Goal: Use online tool/utility: Utilize a website feature to perform a specific function

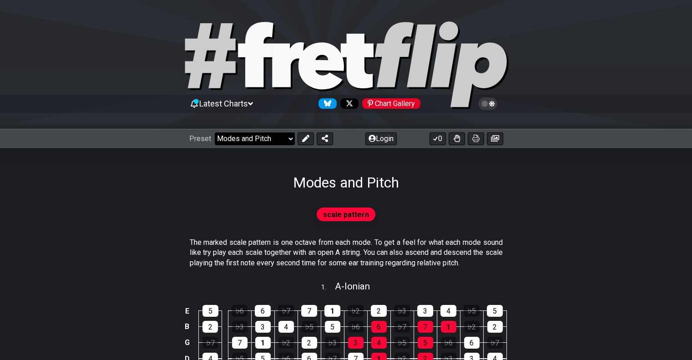
click at [261, 136] on select "Welcome to #fretflip! Initial Preset Custom Preset Minor Pentatonic Major Penta…" at bounding box center [255, 138] width 80 height 13
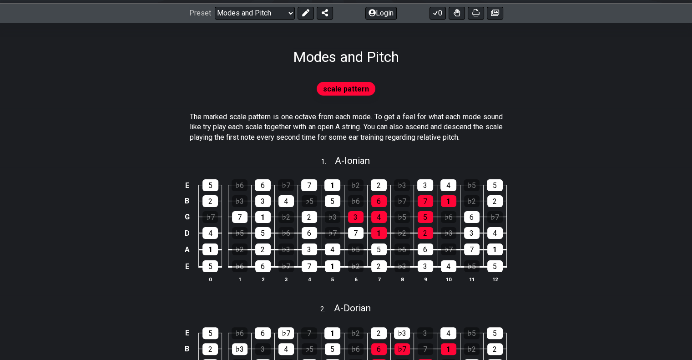
scroll to position [45, 0]
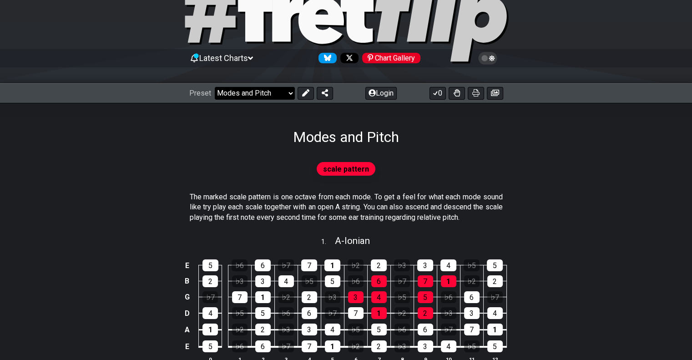
click at [261, 94] on select "Welcome to #fretflip! Initial Preset Custom Preset Minor Pentatonic Major Penta…" at bounding box center [255, 93] width 80 height 13
click at [215, 87] on select "Welcome to #fretflip! Initial Preset Custom Preset Minor Pentatonic Major Penta…" at bounding box center [255, 93] width 80 height 13
select select "/welcome"
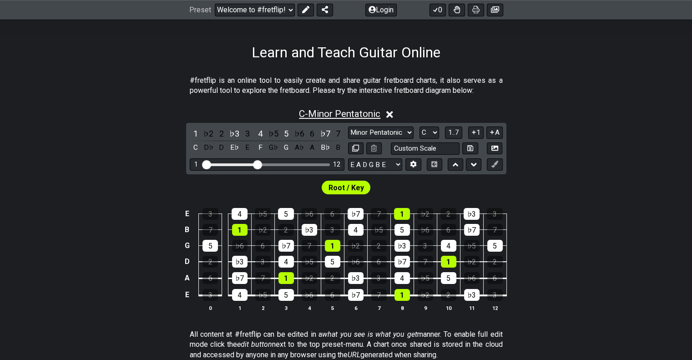
scroll to position [136, 0]
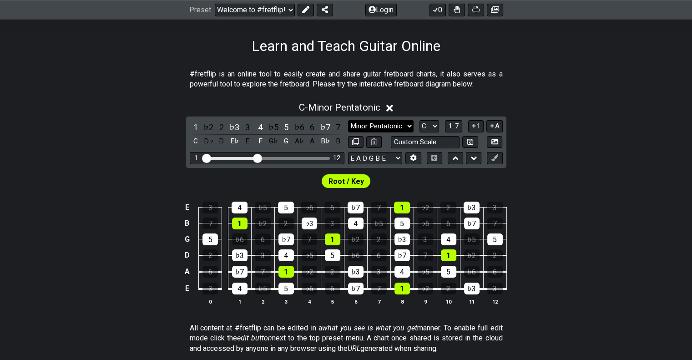
click at [385, 127] on select "Minor Pentatonic Click to edit Minor Pentatonic Major Pentatonic Minor Blues Ma…" at bounding box center [380, 126] width 65 height 12
click at [574, 145] on div "C - Minor Pentatonic 1 ♭2 2 ♭3 3 4 ♭5 5 ♭6 6 ♭7 7 C D♭ D E♭ E F G♭ G A♭ A B♭ B …" at bounding box center [346, 206] width 692 height 221
click at [392, 126] on select "Minor Pentatonic Click to edit Minor Pentatonic Major Pentatonic Minor Blues Ma…" at bounding box center [380, 126] width 65 height 12
click at [431, 124] on select "A♭ A A♯ B♭ B C C♯ D♭ D D♯ E♭ E F F♯ G♭ G G♯" at bounding box center [429, 126] width 20 height 12
select select "A"
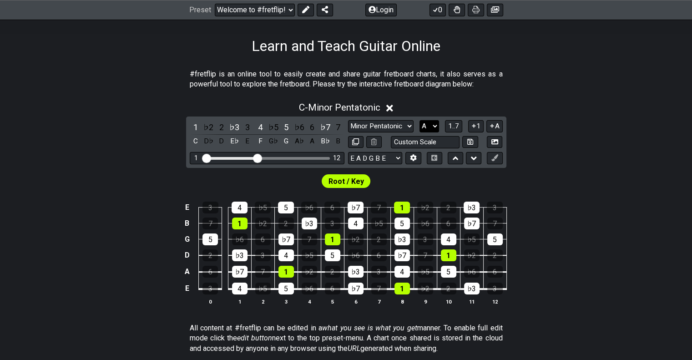
click at [419, 120] on select "A♭ A A♯ B♭ B C C♯ D♭ D D♯ E♭ E F F♯ G♭ G G♯" at bounding box center [429, 126] width 20 height 12
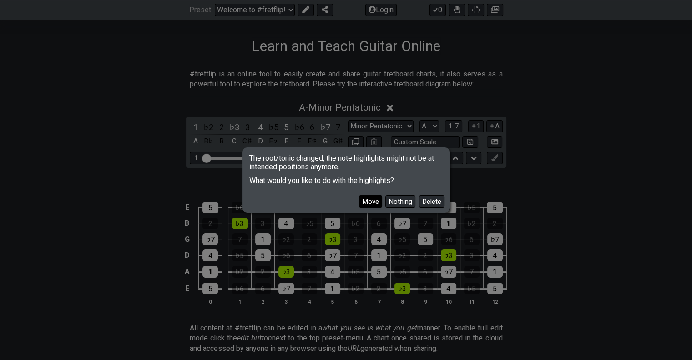
click at [374, 202] on button "Move" at bounding box center [370, 201] width 23 height 12
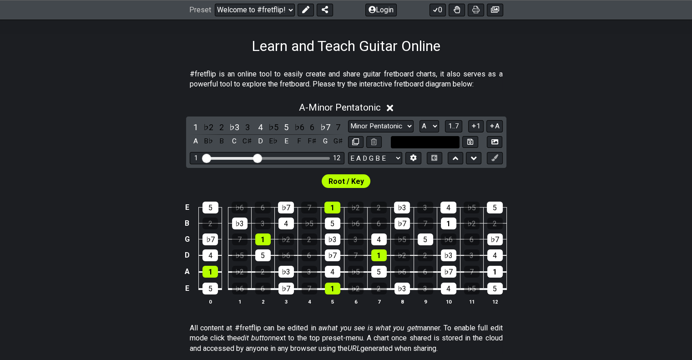
click at [431, 140] on input "text" at bounding box center [425, 142] width 69 height 12
type input "Custom Scale"
click at [431, 129] on select "A♭ A A♯ B♭ B C C♯ D♭ D D♯ E♭ E F F♯ G♭ G G♯" at bounding box center [429, 126] width 20 height 12
click at [458, 128] on span "1..7" at bounding box center [453, 126] width 11 height 8
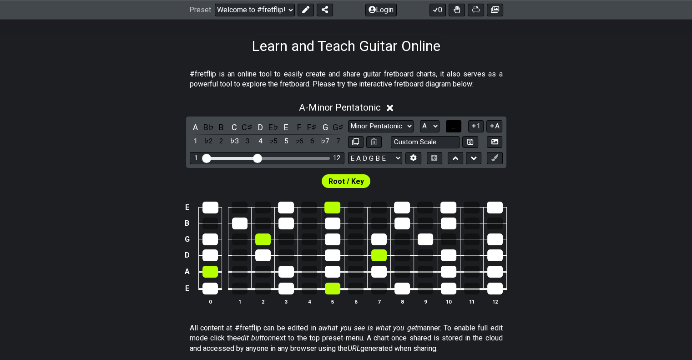
click at [458, 128] on button "..." at bounding box center [453, 126] width 15 height 12
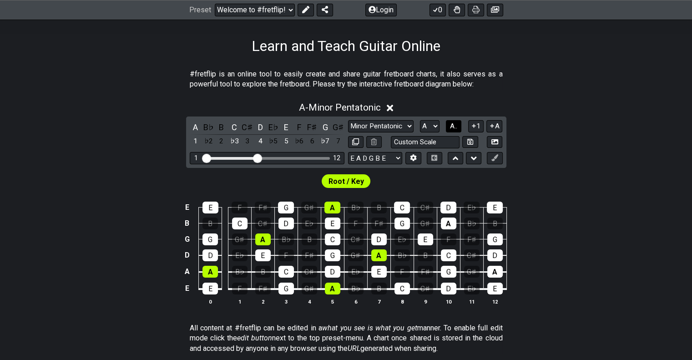
click at [454, 130] on span "A.." at bounding box center [453, 126] width 7 height 8
click at [454, 130] on span "1..7" at bounding box center [453, 126] width 11 height 8
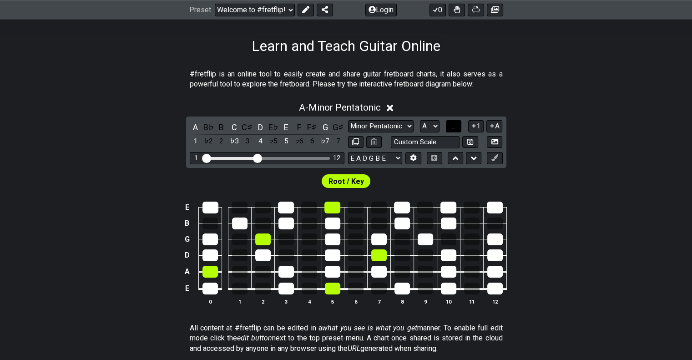
click at [454, 130] on span "..." at bounding box center [454, 126] width 4 height 8
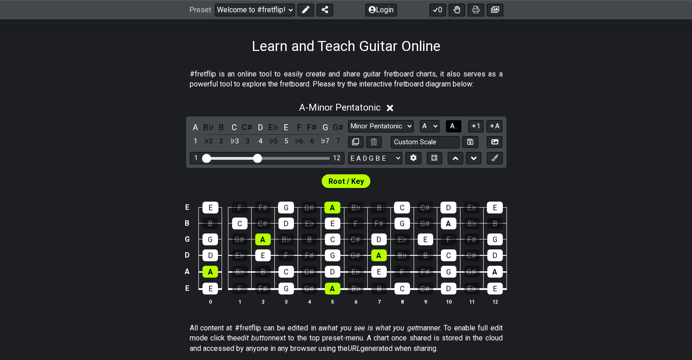
click at [454, 130] on span "A.." at bounding box center [453, 126] width 7 height 8
click at [454, 130] on span "1..7" at bounding box center [453, 126] width 11 height 8
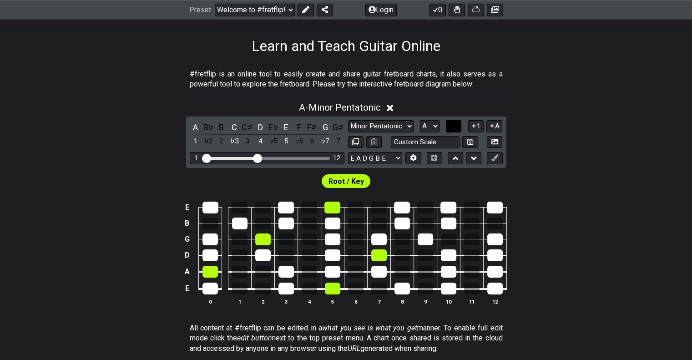
click at [454, 130] on span "..." at bounding box center [454, 126] width 4 height 8
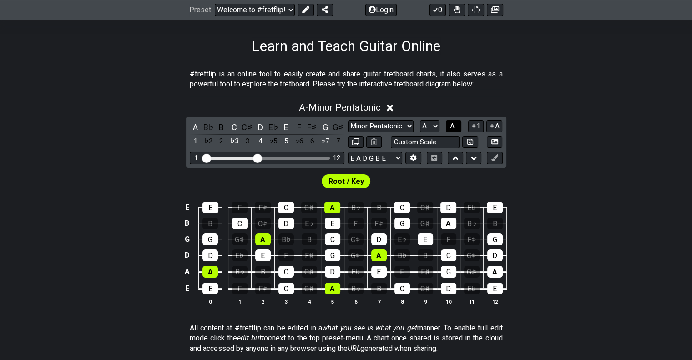
click at [454, 130] on span "A.." at bounding box center [453, 126] width 7 height 8
click at [454, 130] on span "1..7" at bounding box center [453, 126] width 11 height 8
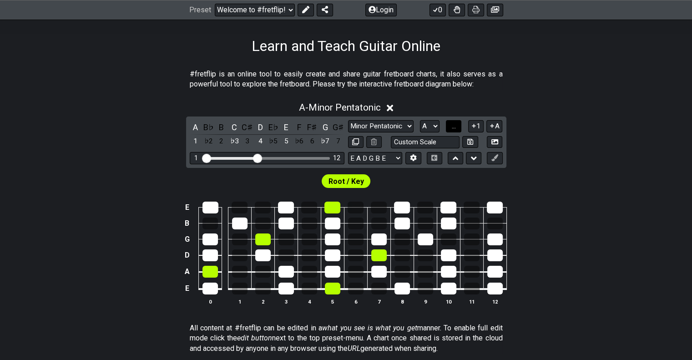
click at [454, 130] on span "..." at bounding box center [454, 126] width 4 height 8
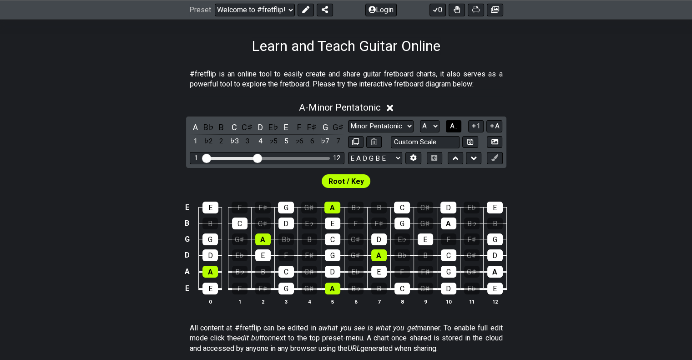
click at [454, 130] on span "A.." at bounding box center [453, 126] width 7 height 8
click at [454, 130] on span "1..7" at bounding box center [453, 126] width 11 height 8
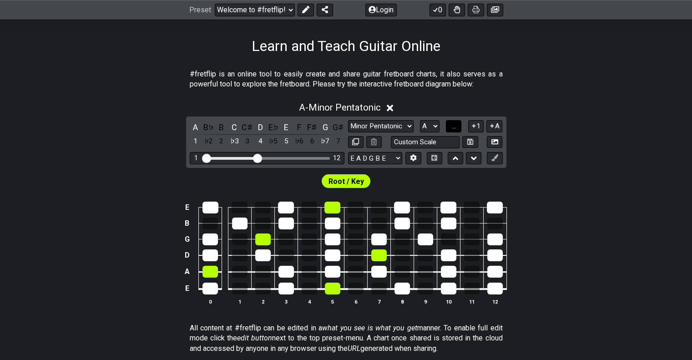
click at [454, 130] on span "..." at bounding box center [454, 126] width 4 height 8
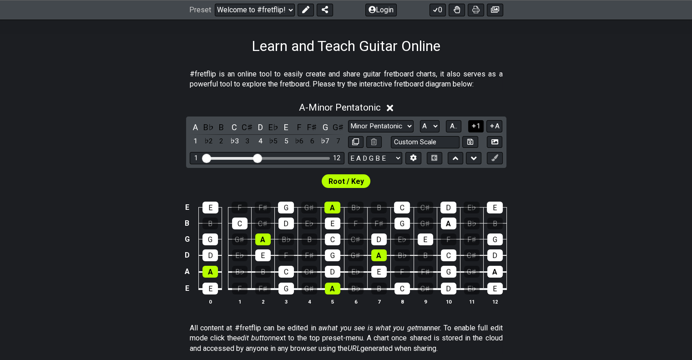
click at [475, 123] on icon at bounding box center [473, 125] width 9 height 7
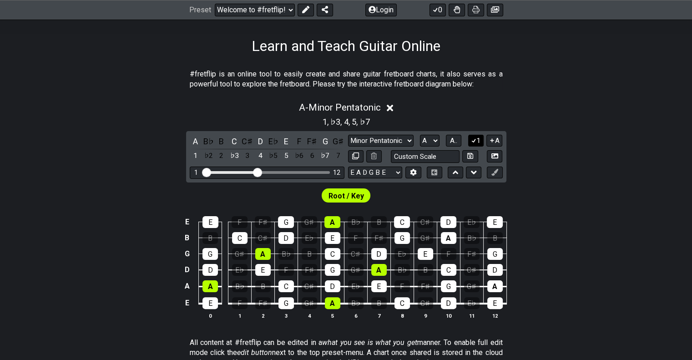
click at [475, 140] on icon at bounding box center [473, 141] width 5 height 4
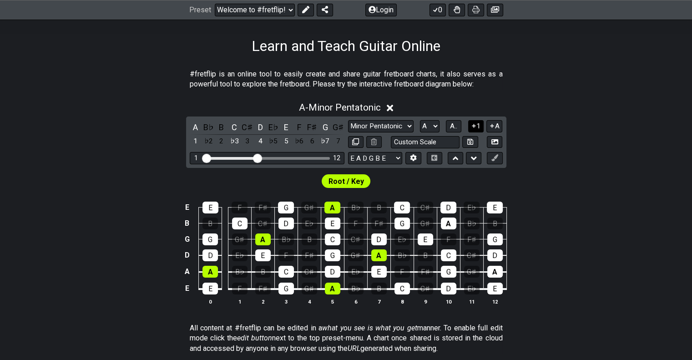
click at [474, 126] on icon at bounding box center [474, 126] width 4 height 4
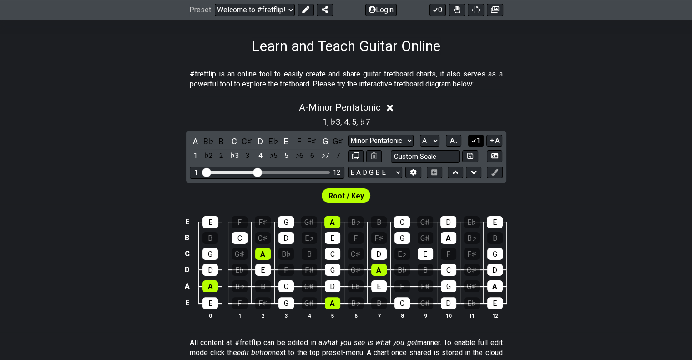
click at [474, 140] on icon at bounding box center [473, 141] width 5 height 4
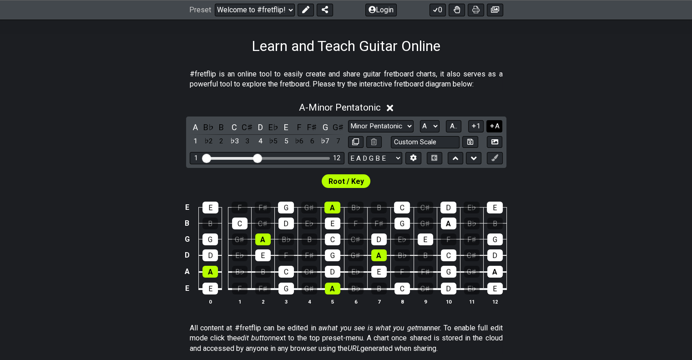
click at [493, 127] on icon at bounding box center [492, 125] width 9 height 7
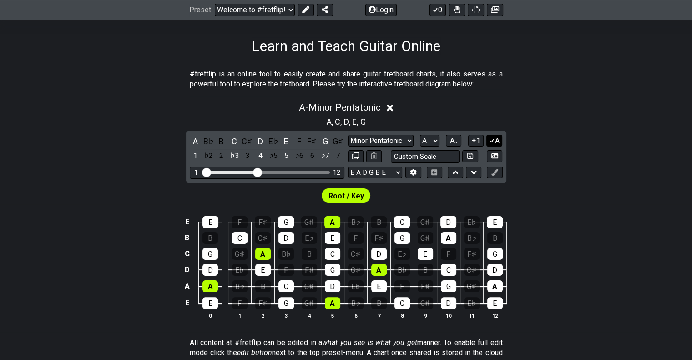
click at [497, 141] on button "A" at bounding box center [494, 141] width 16 height 12
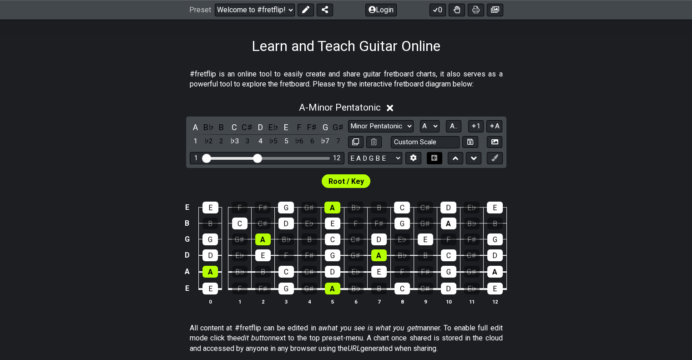
click at [431, 156] on icon at bounding box center [434, 158] width 6 height 6
click at [433, 159] on icon at bounding box center [434, 158] width 6 height 6
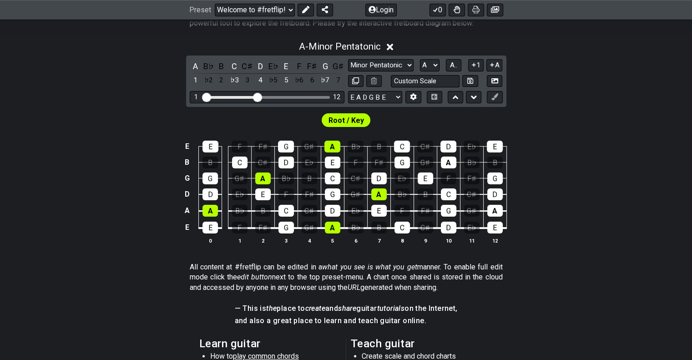
scroll to position [182, 0]
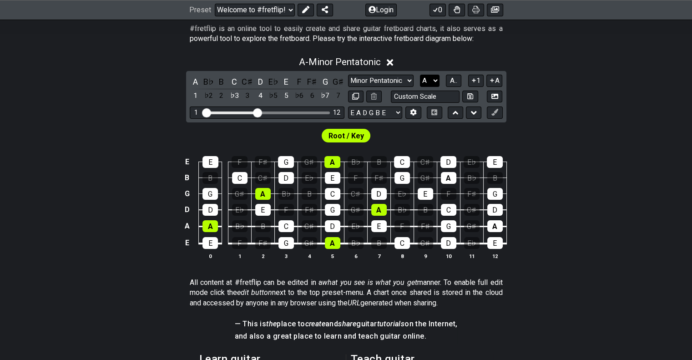
click at [434, 82] on select "A♭ A A♯ B♭ B C C♯ D♭ D D♯ E♭ E F F♯ G♭ G G♯" at bounding box center [430, 81] width 20 height 12
select select "C"
click at [420, 75] on select "A♭ A A♯ B♭ B C C♯ D♭ D D♯ E♭ E F F♯ G♭ G G♯" at bounding box center [430, 81] width 20 height 12
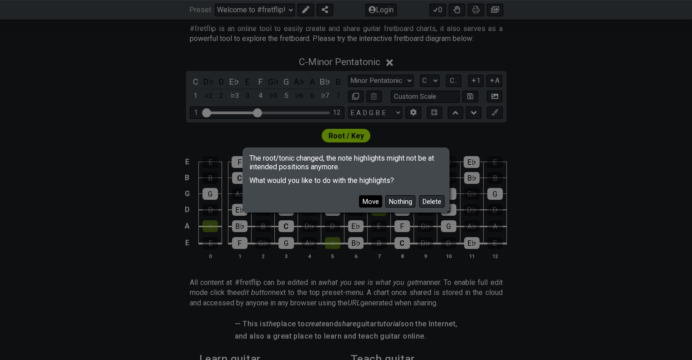
click at [376, 201] on button "Move" at bounding box center [370, 201] width 23 height 12
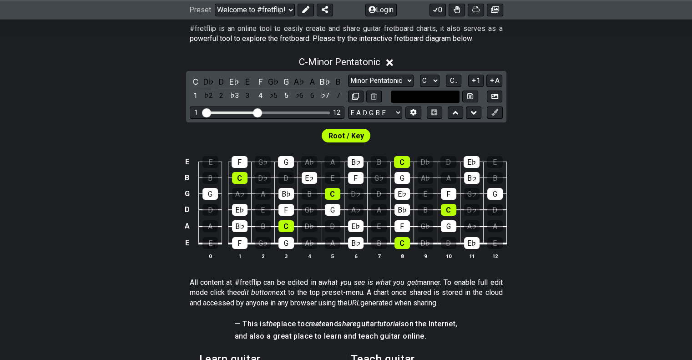
click at [435, 99] on input "text" at bounding box center [425, 97] width 69 height 12
type input "Custom Scale"
click at [430, 81] on select "A♭ A A♯ B♭ B C C♯ D♭ D D♯ E♭ E F F♯ G♭ G G♯" at bounding box center [430, 81] width 20 height 12
click at [420, 75] on select "A♭ A A♯ B♭ B C C♯ D♭ D D♯ E♭ E F F♯ G♭ G G♯" at bounding box center [430, 81] width 20 height 12
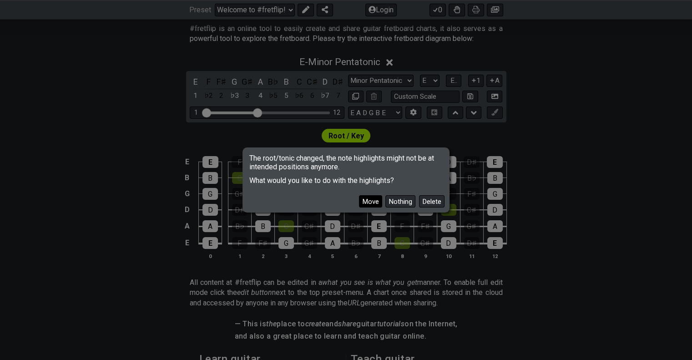
click at [377, 202] on button "Move" at bounding box center [370, 201] width 23 height 12
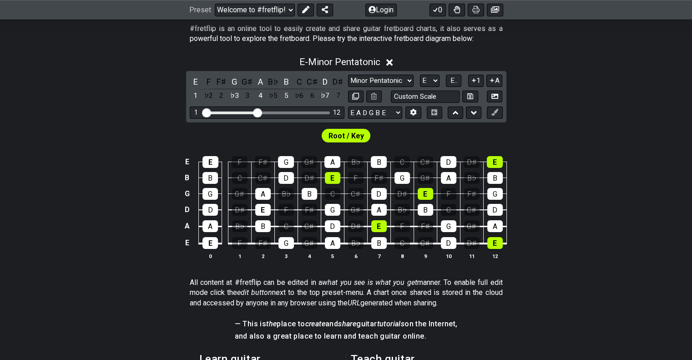
click at [355, 137] on span "Root / Key" at bounding box center [345, 135] width 35 height 13
click at [426, 80] on select "A♭ A A♯ B♭ B C C♯ D♭ D D♯ E♭ E F F♯ G♭ G G♯" at bounding box center [430, 81] width 20 height 12
select select "A"
click at [420, 75] on select "A♭ A A♯ B♭ B C C♯ D♭ D D♯ E♭ E F F♯ G♭ G G♯" at bounding box center [430, 81] width 20 height 12
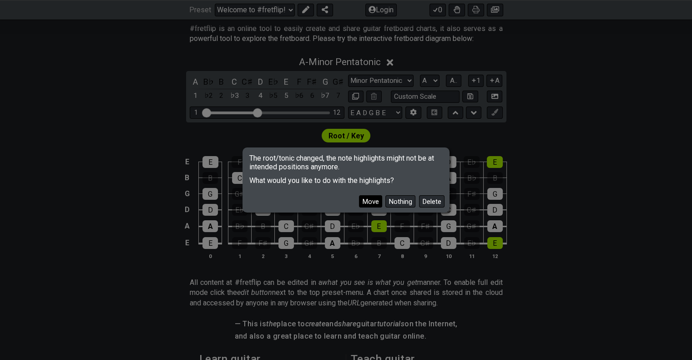
click at [372, 203] on button "Move" at bounding box center [370, 201] width 23 height 12
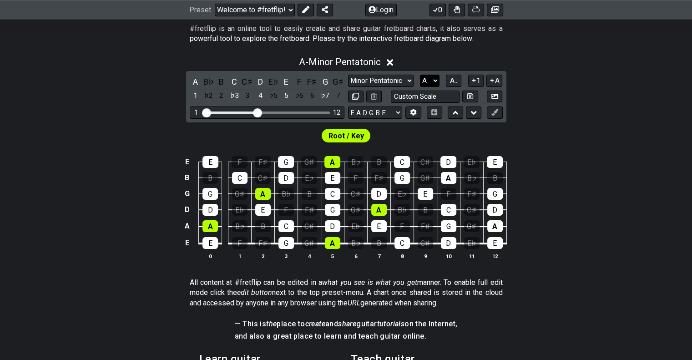
click at [430, 79] on select "A♭ A A♯ B♭ B C C♯ D♭ D D♯ E♭ E F F♯ G♭ G G♯" at bounding box center [430, 81] width 20 height 12
click at [394, 81] on select "Minor Pentatonic Click to edit Minor Pentatonic Major Pentatonic Minor Blues Ma…" at bounding box center [380, 81] width 65 height 12
click at [553, 141] on div "Root / Key" at bounding box center [346, 133] width 692 height 22
click at [371, 80] on select "Minor Pentatonic Click to edit Minor Pentatonic Major Pentatonic Minor Blues Ma…" at bounding box center [380, 81] width 65 height 12
select select "Major Pentatonic"
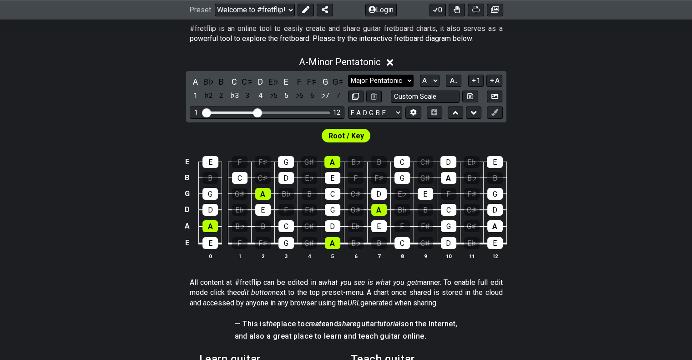
click at [348, 75] on select "Minor Pentatonic Click to edit Minor Pentatonic Major Pentatonic Minor Blues Ma…" at bounding box center [380, 81] width 65 height 12
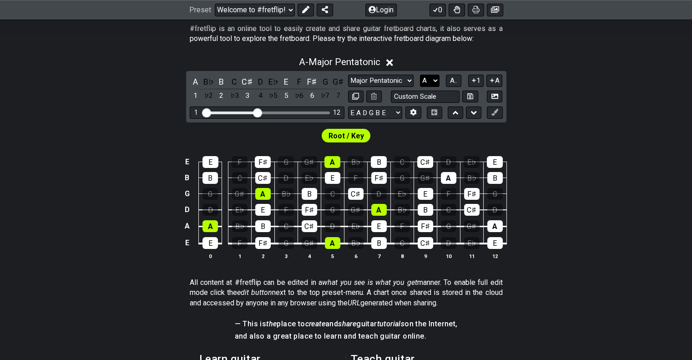
click at [425, 82] on select "A♭ A A♯ B♭ B C C♯ D♭ D D♯ E♭ E F F♯ G♭ G G♯" at bounding box center [430, 81] width 20 height 12
select select "D"
click at [420, 75] on select "A♭ A A♯ B♭ B C C♯ D♭ D D♯ E♭ E F F♯ G♭ G G♯" at bounding box center [430, 81] width 20 height 12
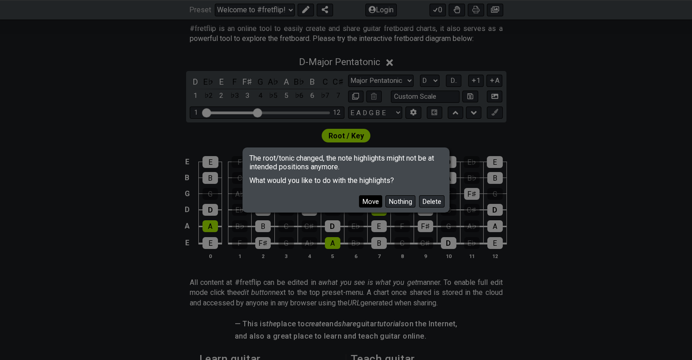
click at [376, 200] on button "Move" at bounding box center [370, 201] width 23 height 12
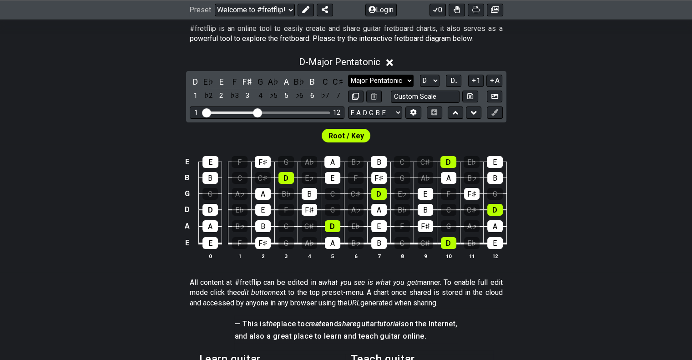
click at [408, 83] on select "Minor Pentatonic Click to edit Minor Pentatonic Major Pentatonic Minor Blues Ma…" at bounding box center [380, 81] width 65 height 12
click at [348, 75] on select "Minor Pentatonic Click to edit Minor Pentatonic Major Pentatonic Minor Blues Ma…" at bounding box center [380, 81] width 65 height 12
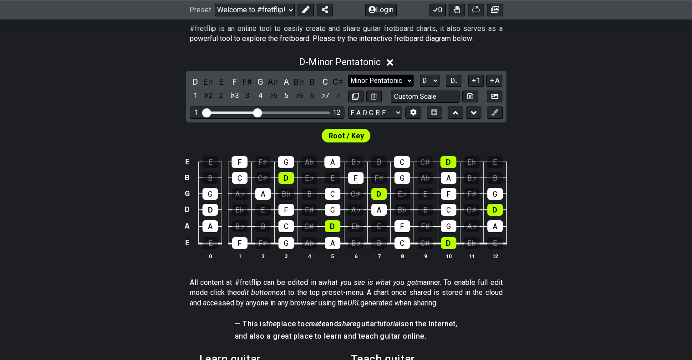
click at [400, 79] on select "Minor Pentatonic Click to edit Minor Pentatonic Major Pentatonic Minor Blues Ma…" at bounding box center [380, 81] width 65 height 12
click at [348, 75] on select "Minor Pentatonic Click to edit Minor Pentatonic Major Pentatonic Minor Blues Ma…" at bounding box center [380, 81] width 65 height 12
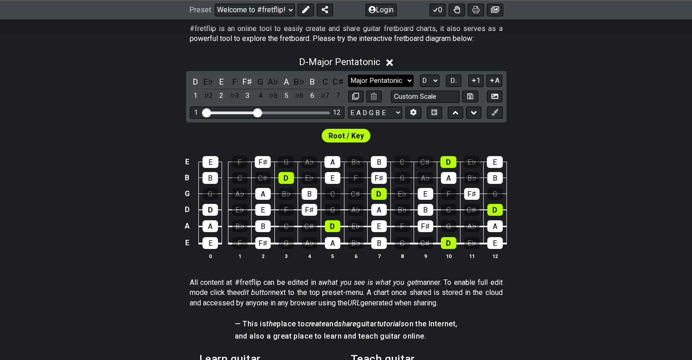
click at [399, 81] on select "Minor Pentatonic Click to edit Minor Pentatonic Major Pentatonic Minor Blues Ma…" at bounding box center [380, 81] width 65 height 12
select select "Minor Pentatonic"
click at [348, 75] on select "Minor Pentatonic Click to edit Minor Pentatonic Major Pentatonic Minor Blues Ma…" at bounding box center [380, 81] width 65 height 12
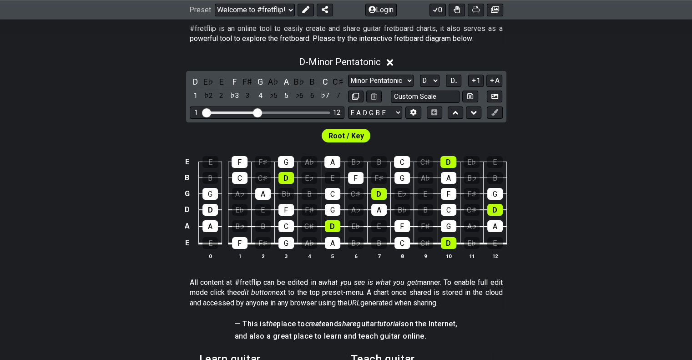
click at [608, 214] on div "E E F F♯ G A♭ A B♭ B C C♯ D E♭ E B B C C♯ D E♭ E F F♯ G A♭ A B♭ B G G A♭ A B♭ B…" at bounding box center [346, 208] width 692 height 128
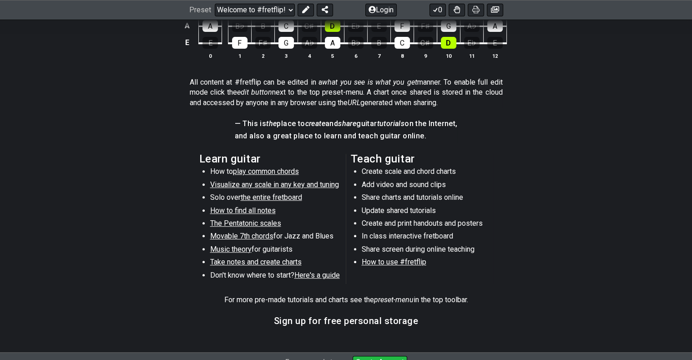
scroll to position [364, 0]
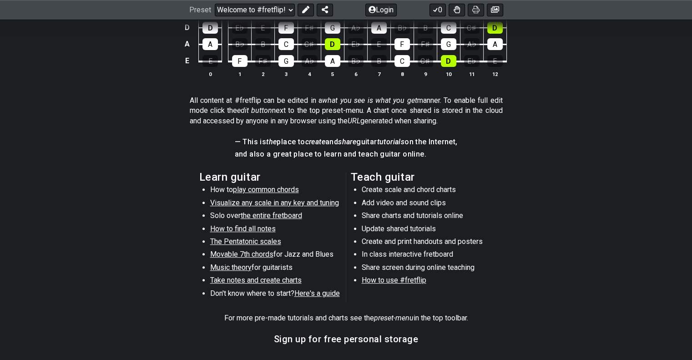
drag, startPoint x: 282, startPoint y: 235, endPoint x: 253, endPoint y: 247, distance: 30.9
drag, startPoint x: 253, startPoint y: 247, endPoint x: 243, endPoint y: 251, distance: 11.1
drag, startPoint x: 243, startPoint y: 251, endPoint x: 480, endPoint y: 184, distance: 246.7
click at [480, 184] on span "Learn guitar How to play common chords Visualize any scale in any key and tunin…" at bounding box center [346, 237] width 294 height 130
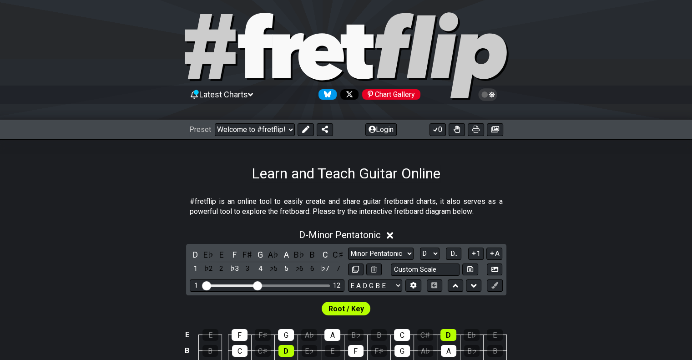
scroll to position [0, 0]
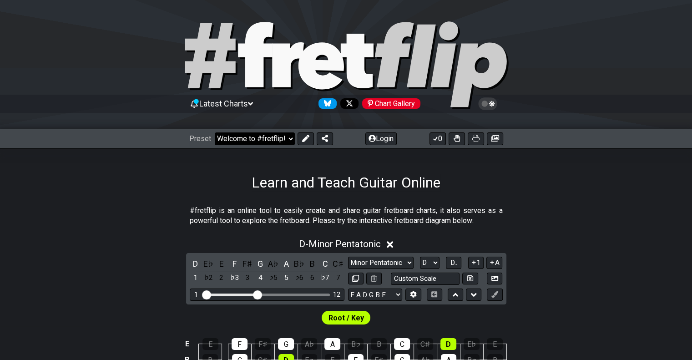
click at [269, 141] on select "Welcome to #fretflip! Initial Preset Custom Preset Minor Pentatonic Major Penta…" at bounding box center [255, 138] width 80 height 13
select select "/welcome"
click at [215, 132] on select "Welcome to #fretflip! Initial Preset Custom Preset Minor Pentatonic Major Penta…" at bounding box center [255, 138] width 80 height 13
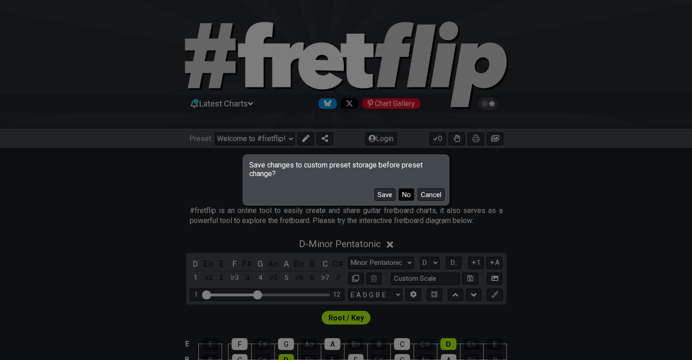
click at [408, 198] on button "No" at bounding box center [405, 194] width 15 height 12
select select "C"
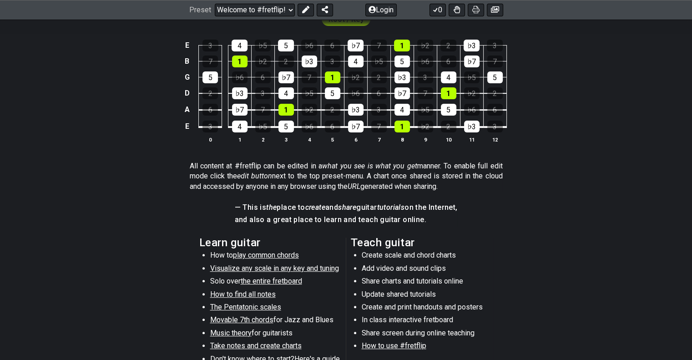
scroll to position [499, 0]
